Goal: Find specific page/section: Find specific page/section

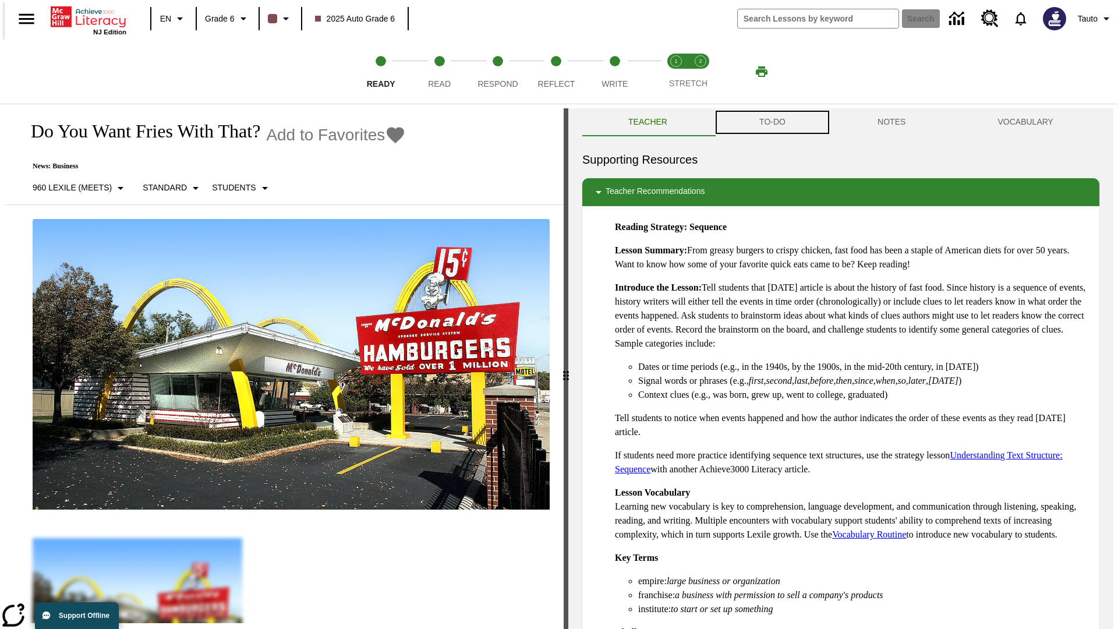
click at [772, 122] on button "TO-DO" at bounding box center [772, 122] width 118 height 28
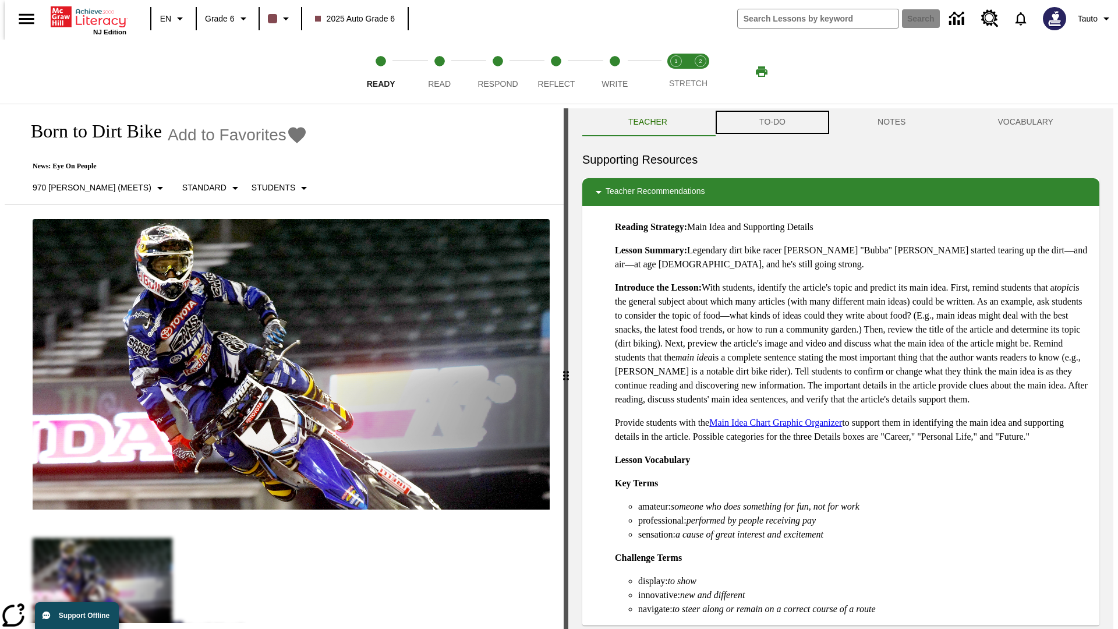
click at [772, 122] on button "TO-DO" at bounding box center [772, 122] width 118 height 28
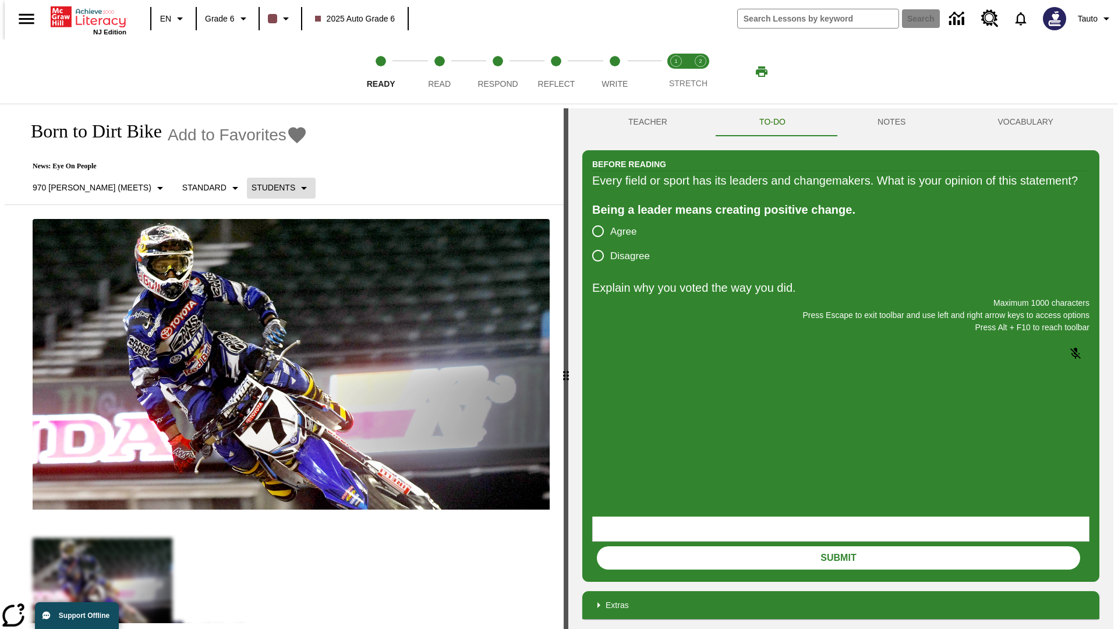
click at [252, 188] on p "Students" at bounding box center [274, 188] width 44 height 12
